Goal: Register for event/course

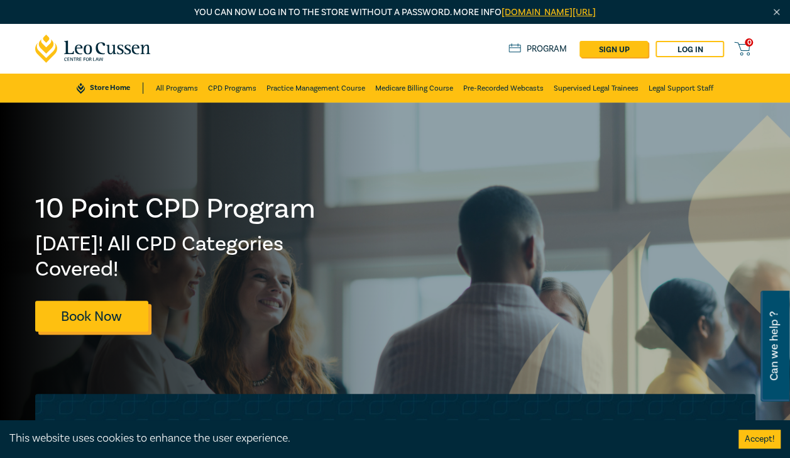
click at [123, 317] on link "Book Now" at bounding box center [91, 316] width 113 height 31
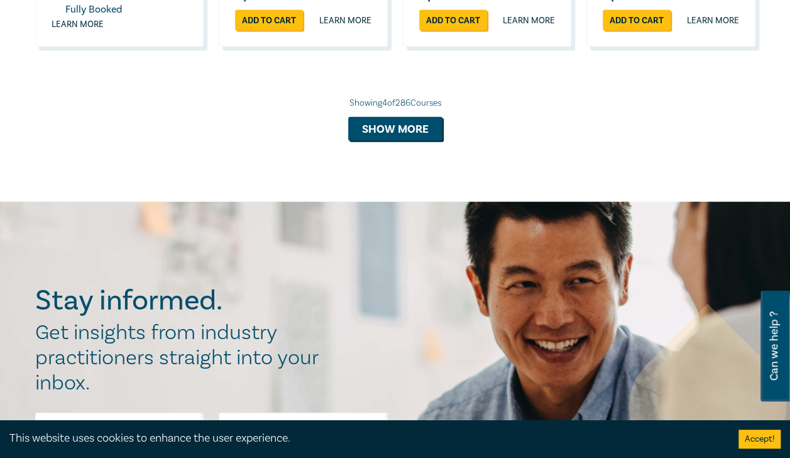
scroll to position [1383, 0]
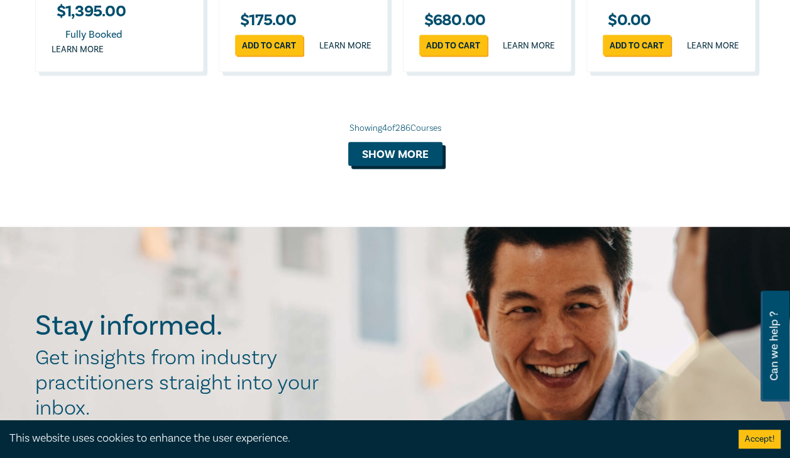
click at [392, 166] on button "Show more" at bounding box center [395, 154] width 94 height 24
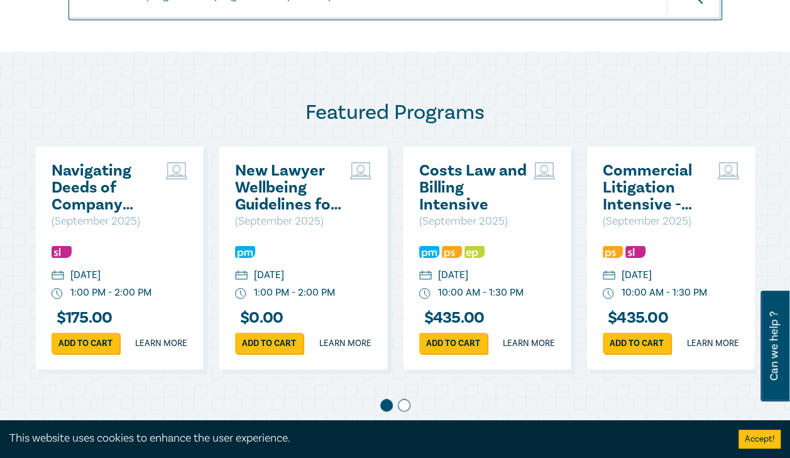
scroll to position [486, 0]
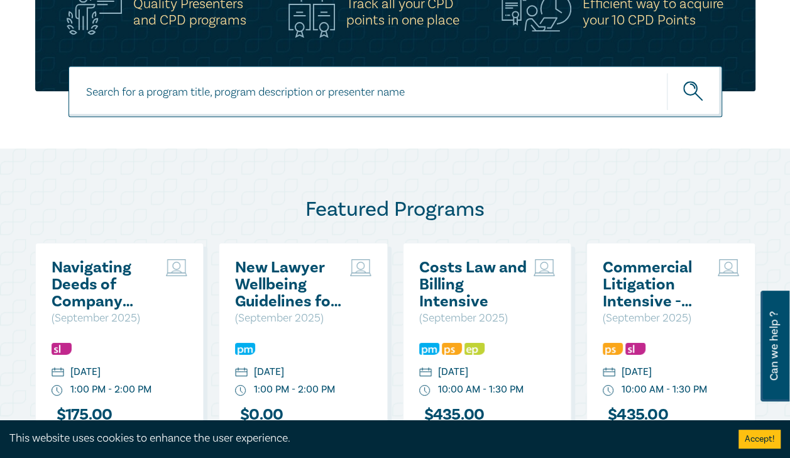
click at [227, 75] on input at bounding box center [396, 91] width 654 height 51
type input "ai"
click at [703, 95] on icon "submit" at bounding box center [695, 92] width 22 height 22
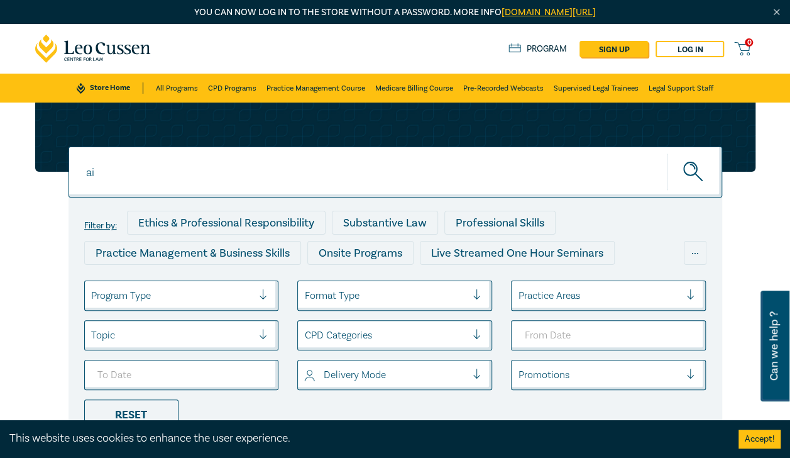
click at [243, 135] on div at bounding box center [395, 136] width 721 height 69
click at [213, 167] on input "ai" at bounding box center [396, 172] width 654 height 51
type input "a"
click at [667, 153] on button "submit" at bounding box center [694, 172] width 55 height 38
type input "AI in the law intensive"
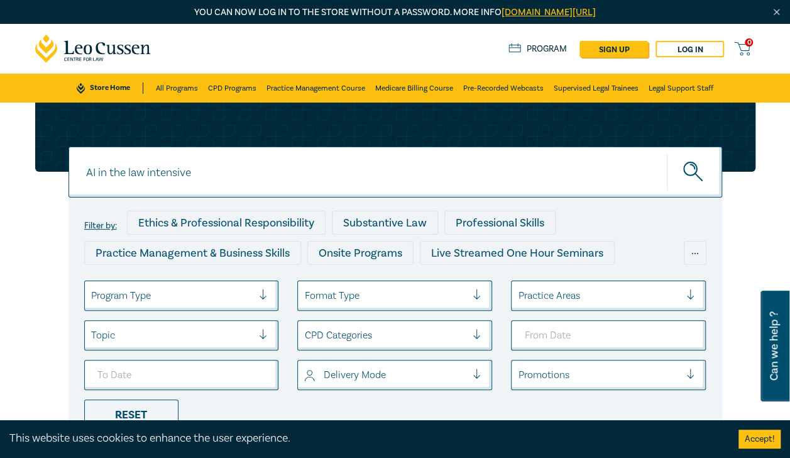
click at [667, 153] on button "submit" at bounding box center [694, 172] width 55 height 38
click at [684, 179] on icon "submit" at bounding box center [695, 173] width 22 height 22
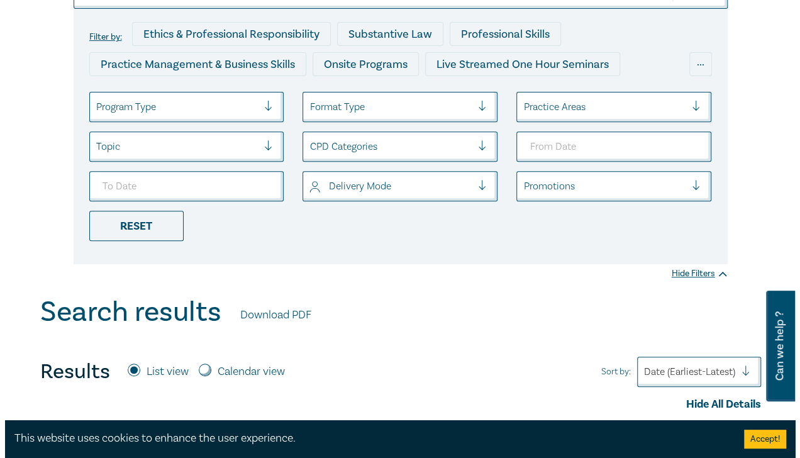
scroll to position [440, 0]
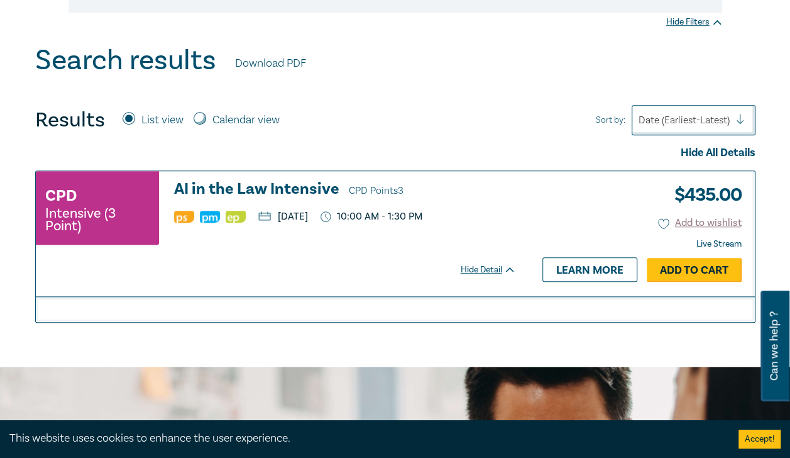
click at [707, 268] on link "Add to Cart" at bounding box center [694, 270] width 95 height 24
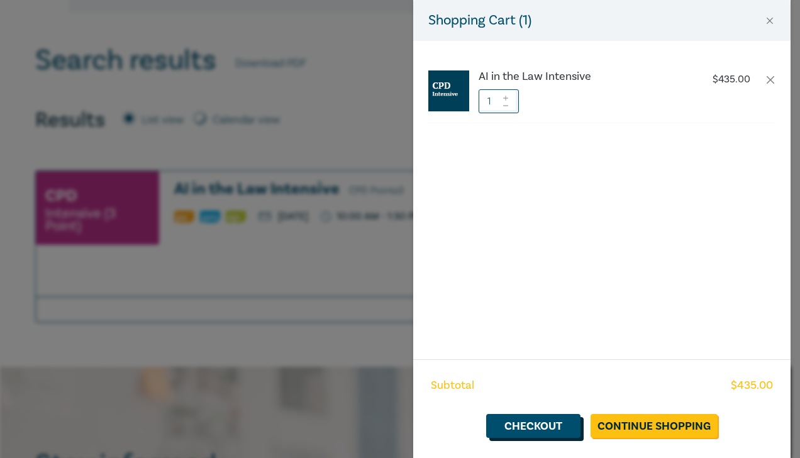
click at [552, 419] on link "Checkout" at bounding box center [533, 426] width 94 height 24
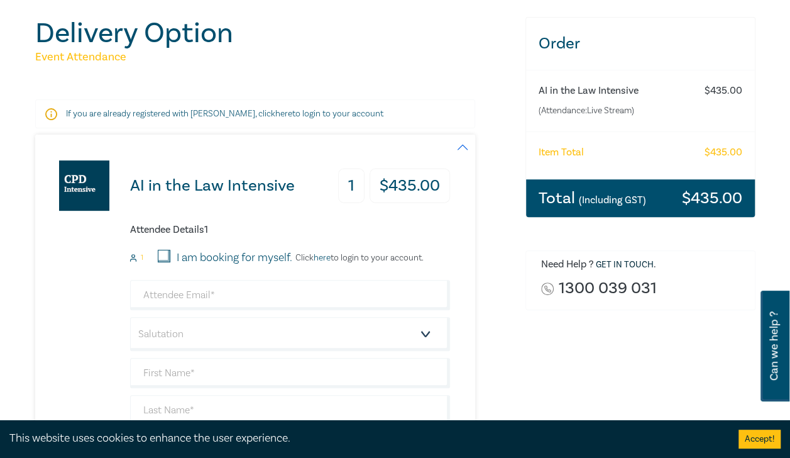
scroll to position [189, 0]
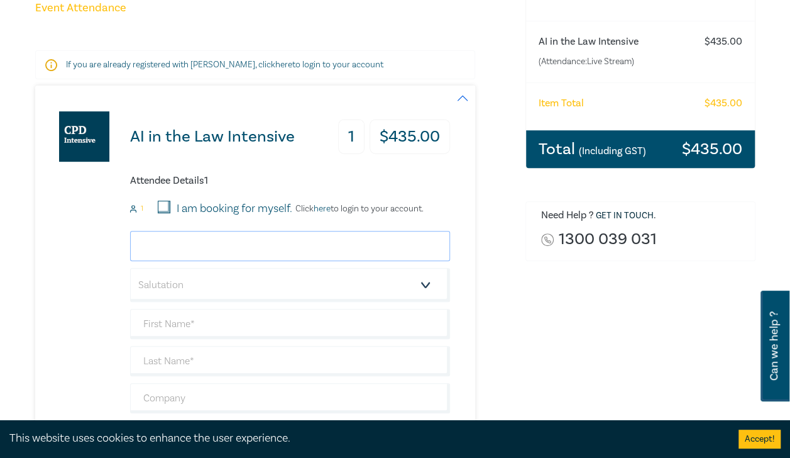
click at [166, 244] on input "email" at bounding box center [290, 246] width 320 height 30
type input "jordan.tilse@seftondavis.com"
type input "Jordan"
type input "Tilse"
type input "[PERSON_NAME]"
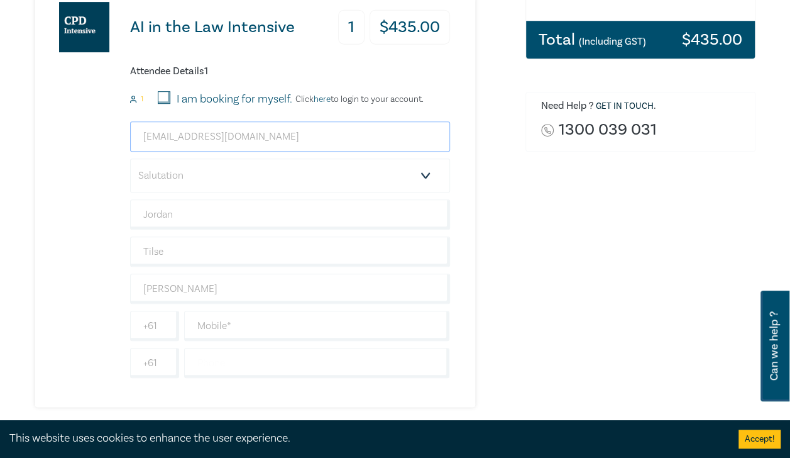
scroll to position [440, 0]
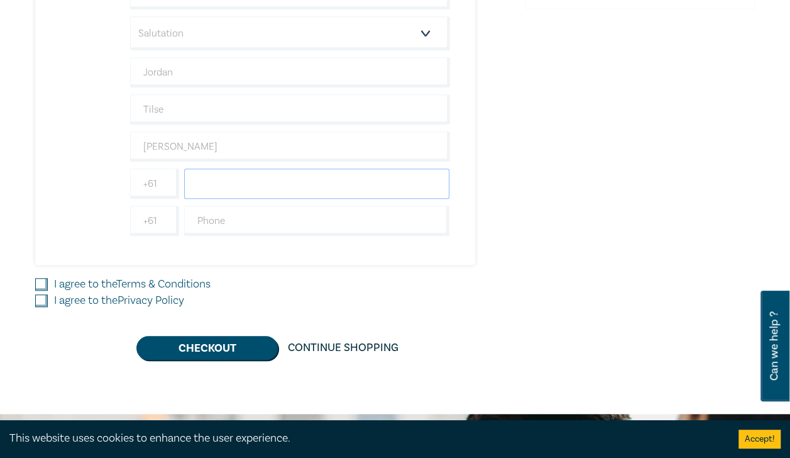
click at [234, 181] on input "text" at bounding box center [317, 184] width 266 height 30
type input "0402722862"
click at [42, 278] on input "I agree to the Terms & Conditions" at bounding box center [41, 284] width 13 height 13
checkbox input "true"
click at [42, 294] on input "I agree to the Privacy Policy" at bounding box center [41, 300] width 13 height 13
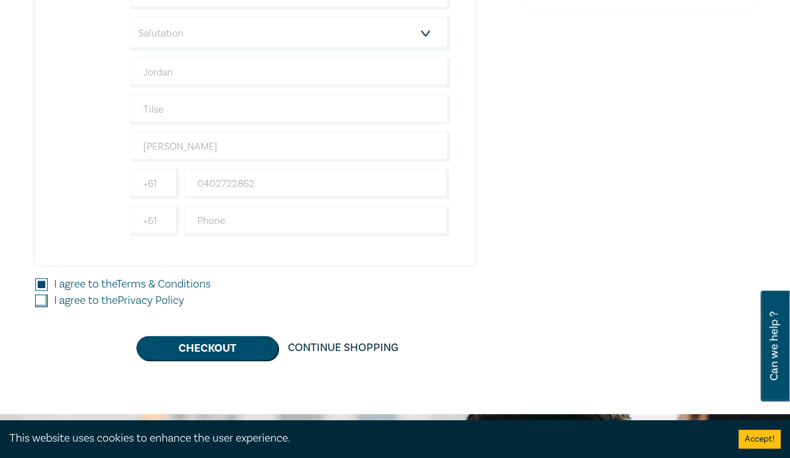
checkbox input "true"
click at [196, 345] on button "Checkout" at bounding box center [206, 348] width 141 height 24
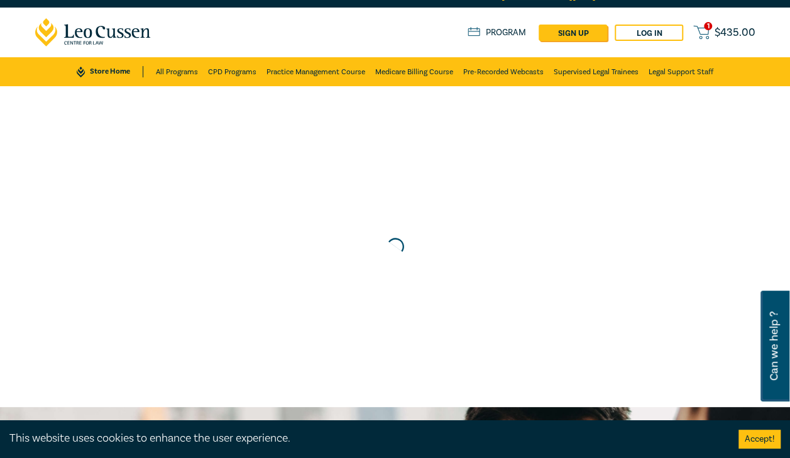
scroll to position [0, 0]
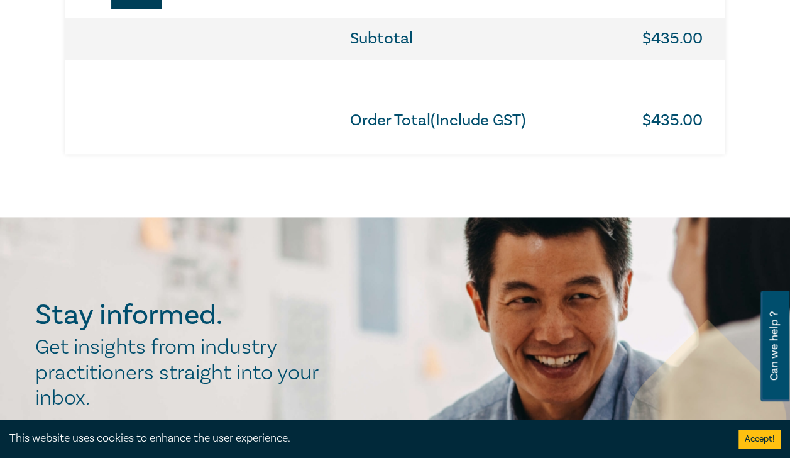
scroll to position [503, 0]
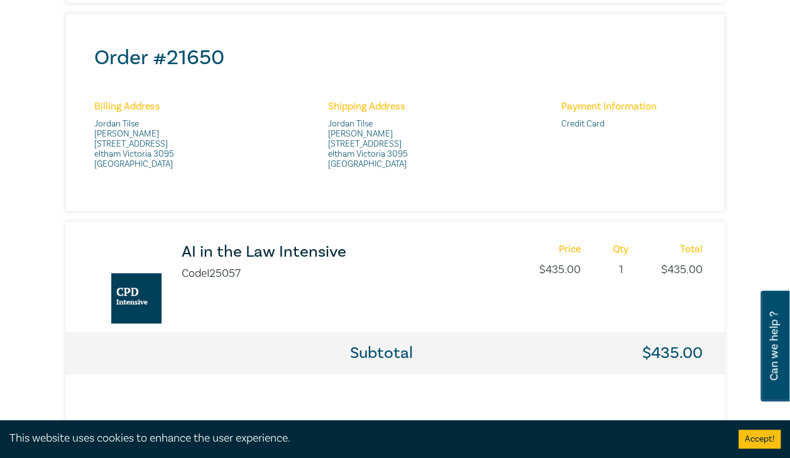
click at [277, 249] on h3 "AI in the Law Intensive" at bounding box center [308, 251] width 253 height 17
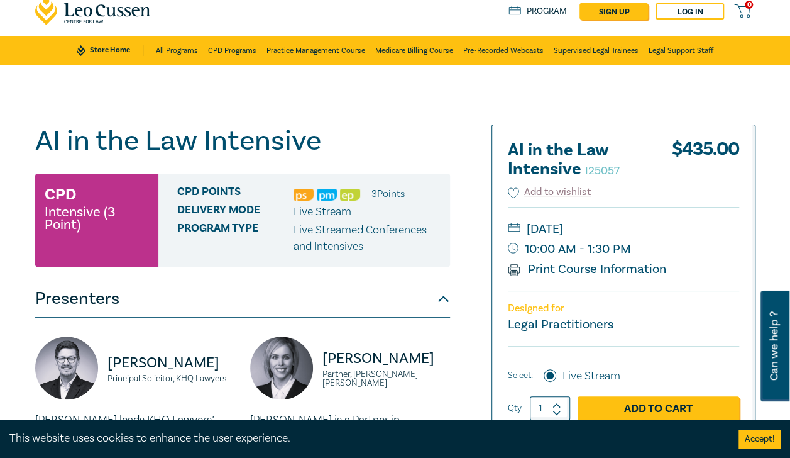
scroll to position [63, 0]
